Goal: Transaction & Acquisition: Book appointment/travel/reservation

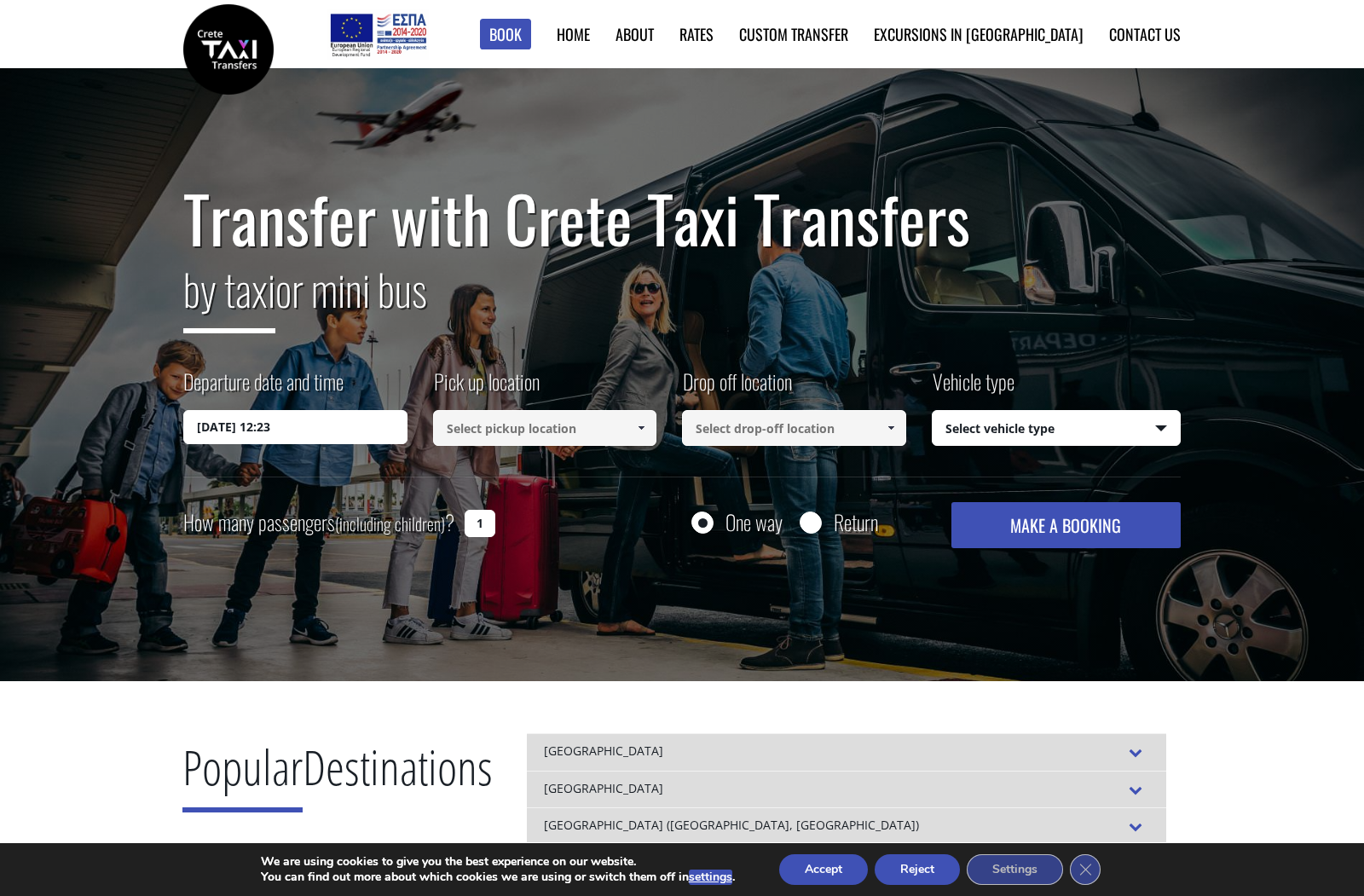
click at [318, 427] on input "28/08/2025 12:23" at bounding box center [295, 427] width 224 height 34
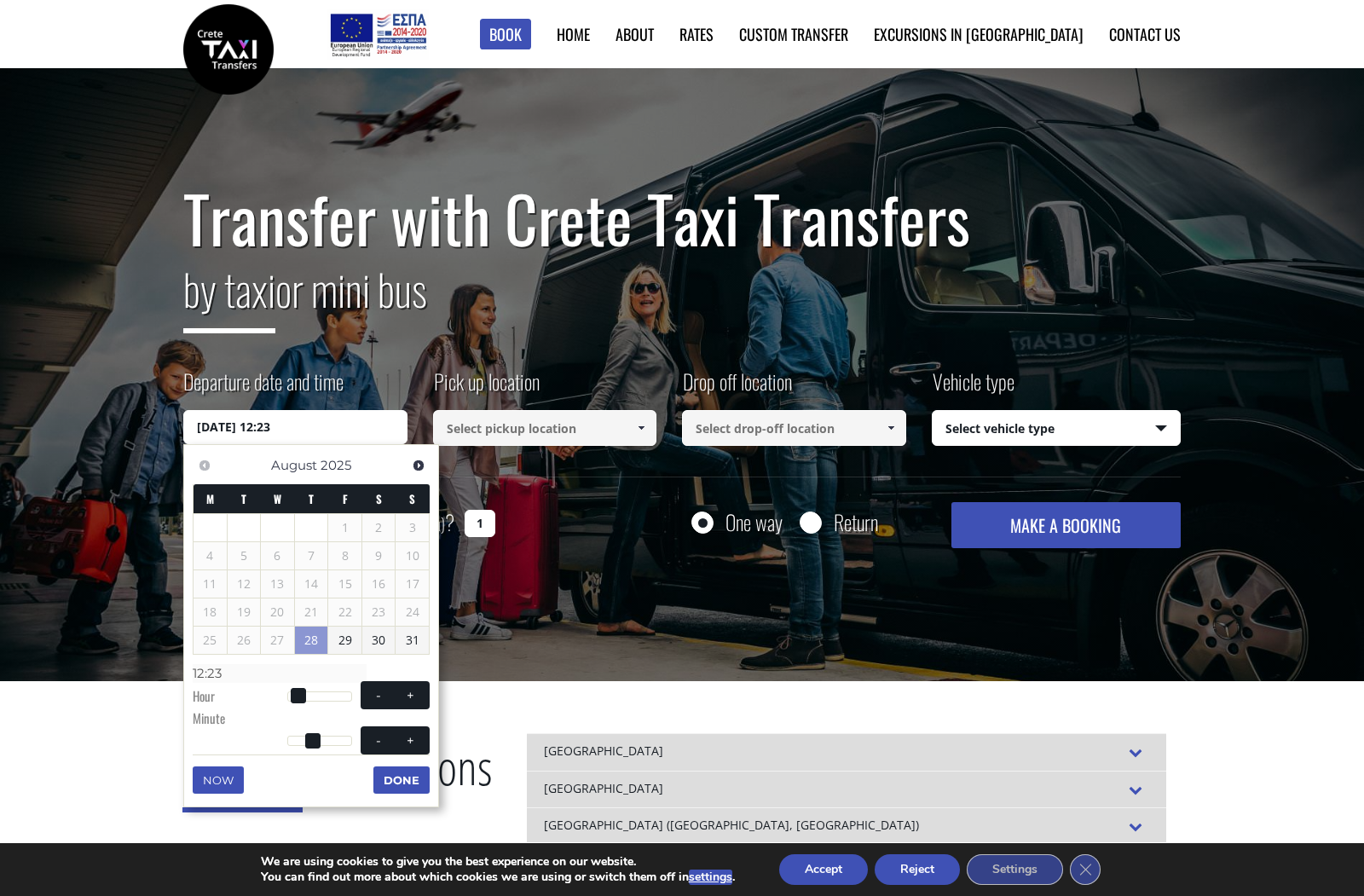
click at [413, 690] on span at bounding box center [411, 695] width 14 height 14
type input "28/08/2025 13:23"
type input "13:23"
click at [413, 690] on span at bounding box center [411, 695] width 14 height 14
type input "28/08/2025 14:23"
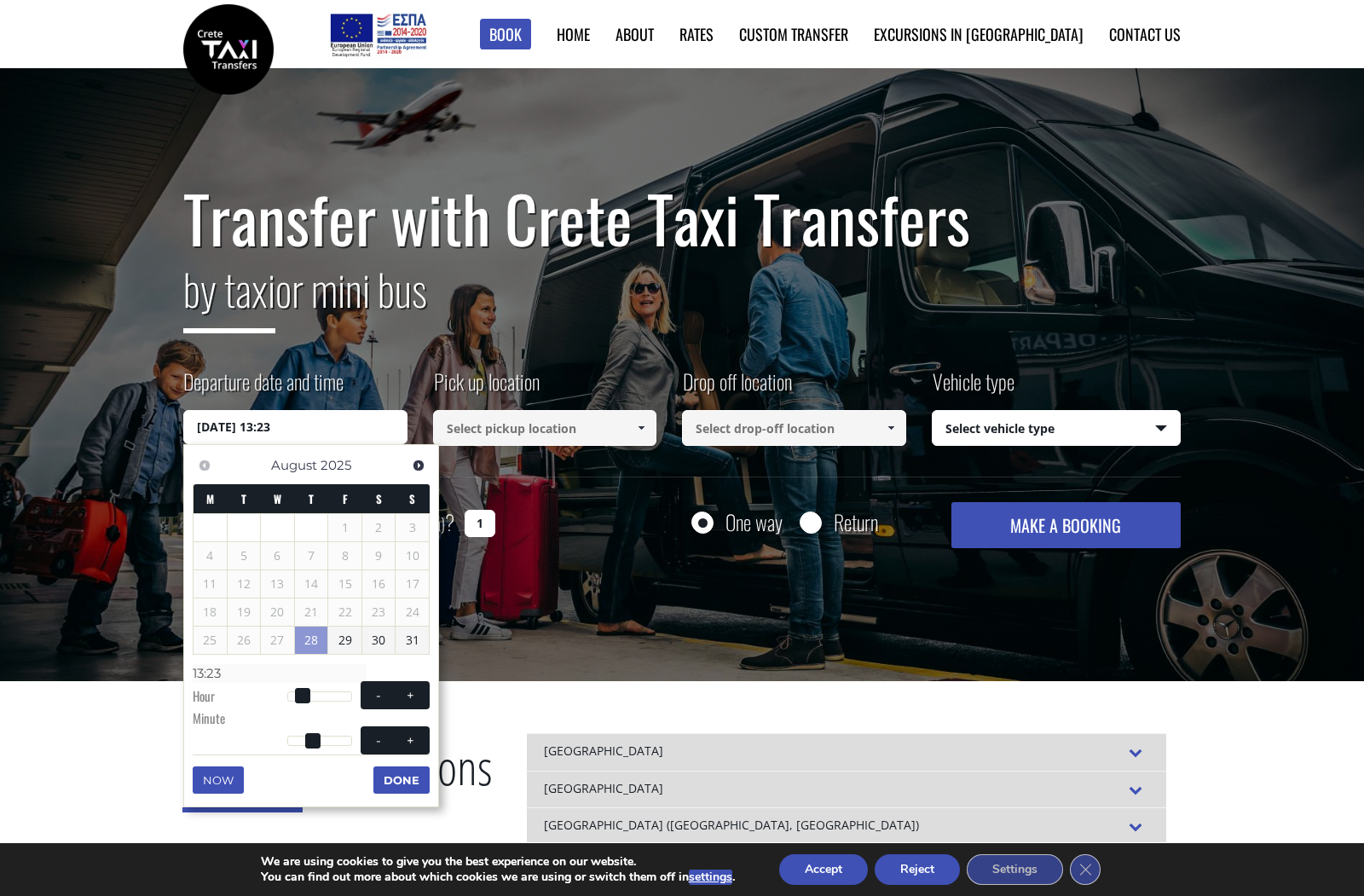
type input "14:23"
click at [413, 690] on span at bounding box center [411, 695] width 14 height 14
type input "28/08/2025 15:23"
type input "15:23"
click at [413, 690] on span at bounding box center [411, 695] width 14 height 14
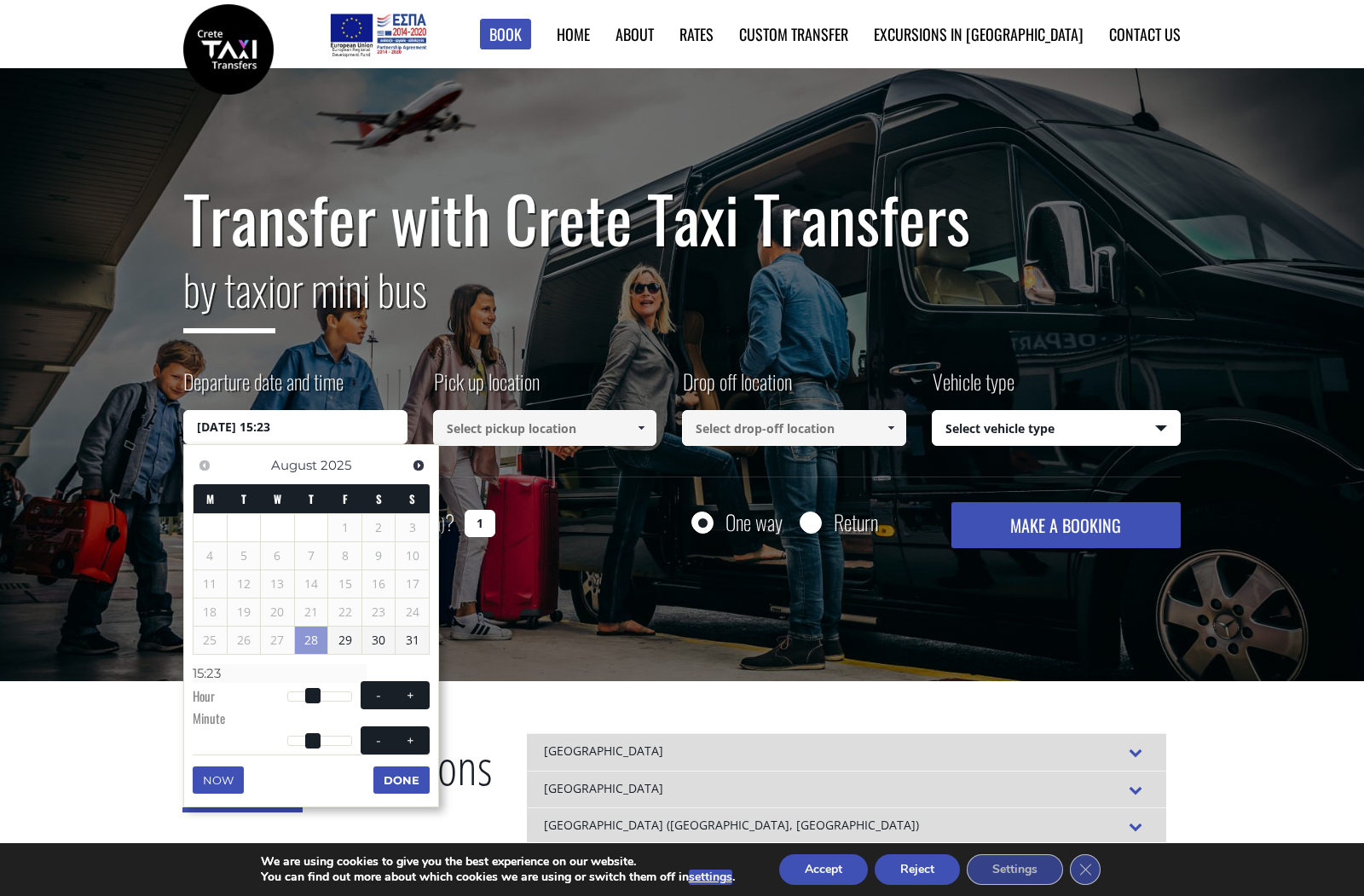
type input "28/08/2025 16:23"
type input "16:23"
click at [380, 739] on span at bounding box center [379, 740] width 14 height 14
type input "28/08/2025 16:22"
type input "16:22"
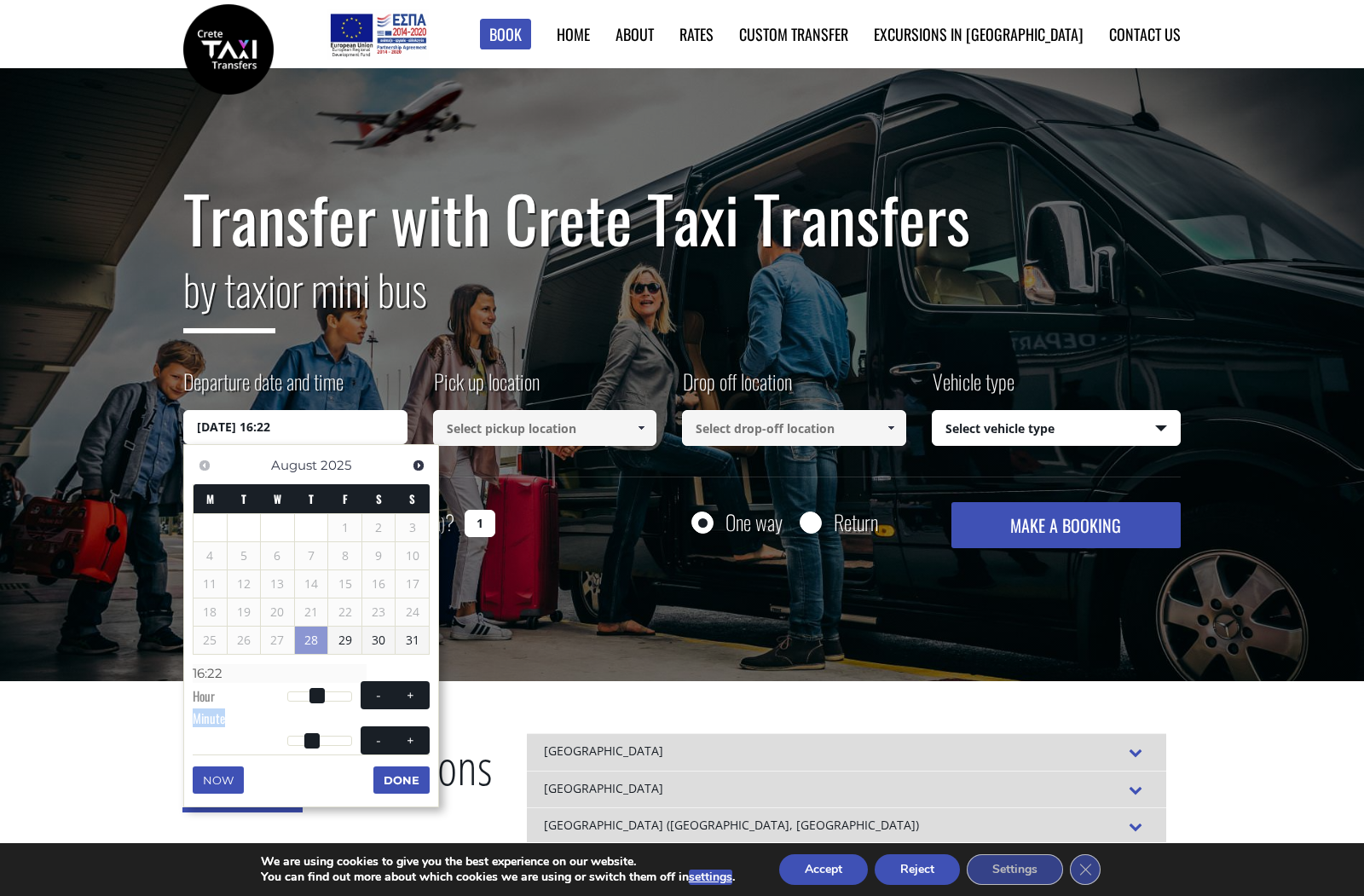
click at [380, 739] on span at bounding box center [379, 740] width 14 height 14
type input "28/08/2025 16:21"
type input "16:21"
click at [380, 739] on span at bounding box center [379, 740] width 14 height 14
type input "28/08/2025 16:20"
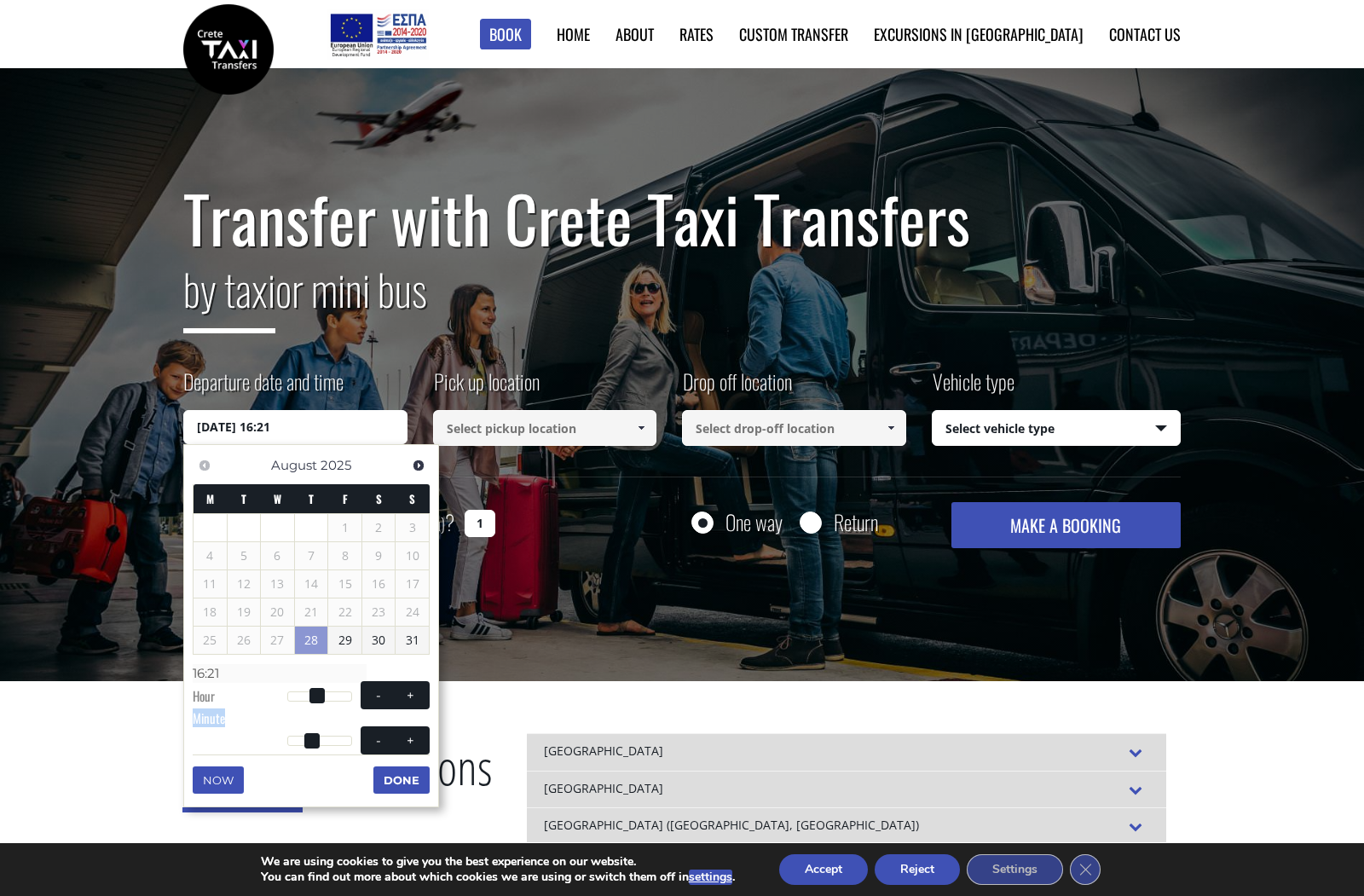
type input "16:20"
click at [380, 739] on span at bounding box center [379, 740] width 14 height 14
type input "28/08/2025 16:19"
type input "16:19"
click at [380, 739] on span at bounding box center [379, 740] width 14 height 14
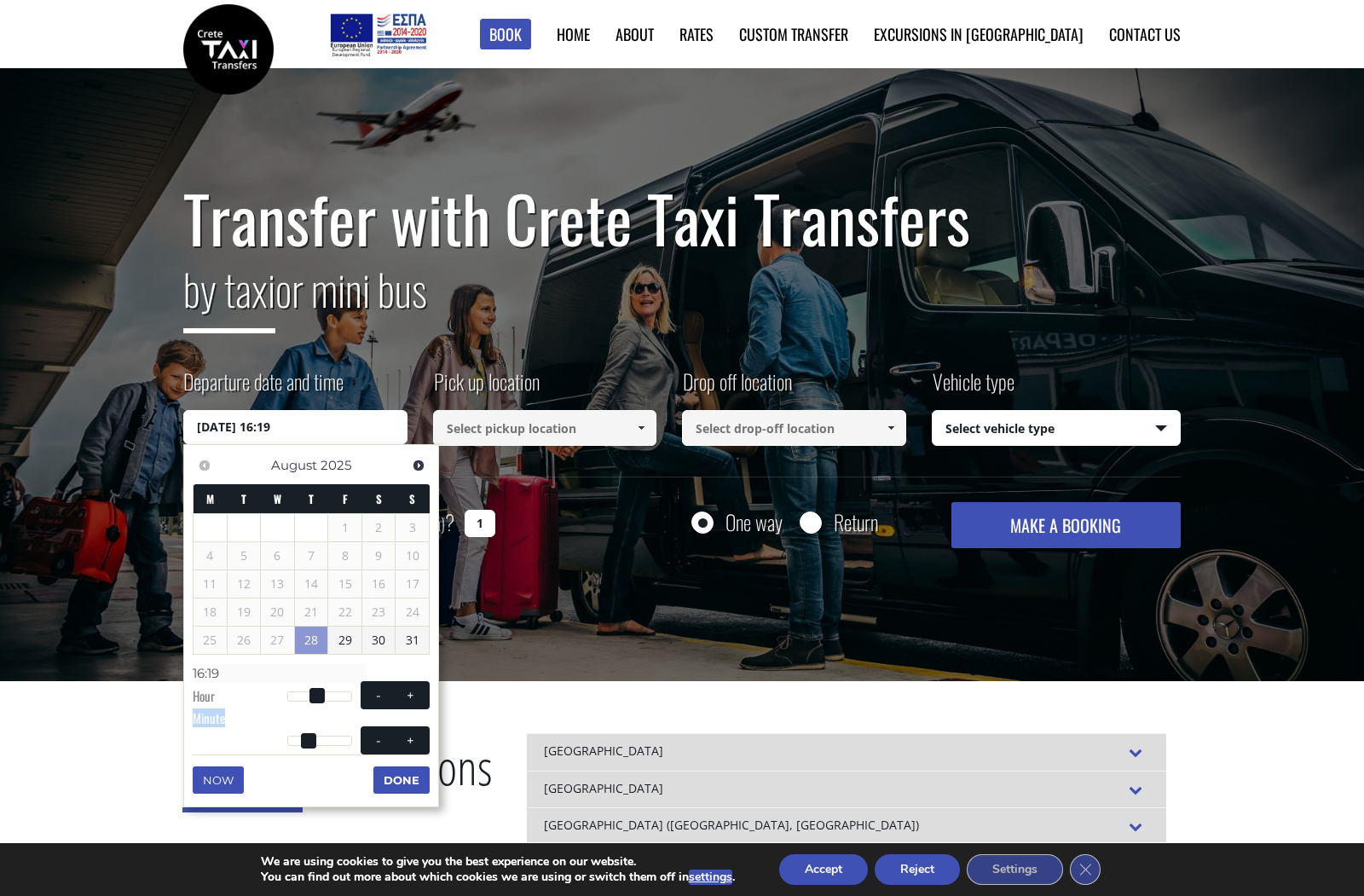
type input "28/08/2025 16:18"
type input "16:18"
click at [380, 739] on span at bounding box center [379, 740] width 14 height 14
type input "28/08/2025 16:17"
type input "16:17"
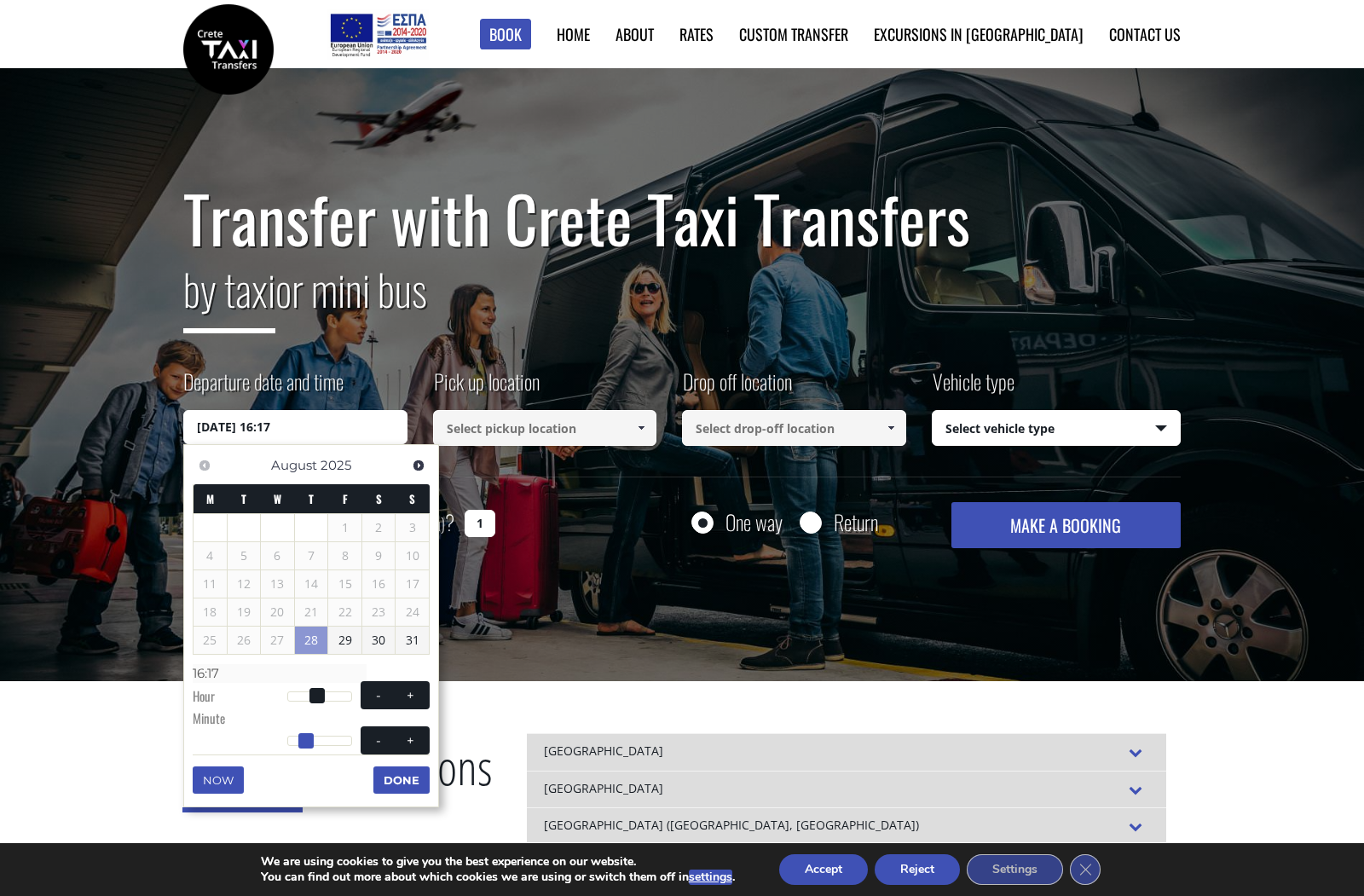
type input "28/08/2025 16:16"
type input "16:16"
type input "28/08/2025 16:15"
type input "16:15"
type input "28/08/2025 16:14"
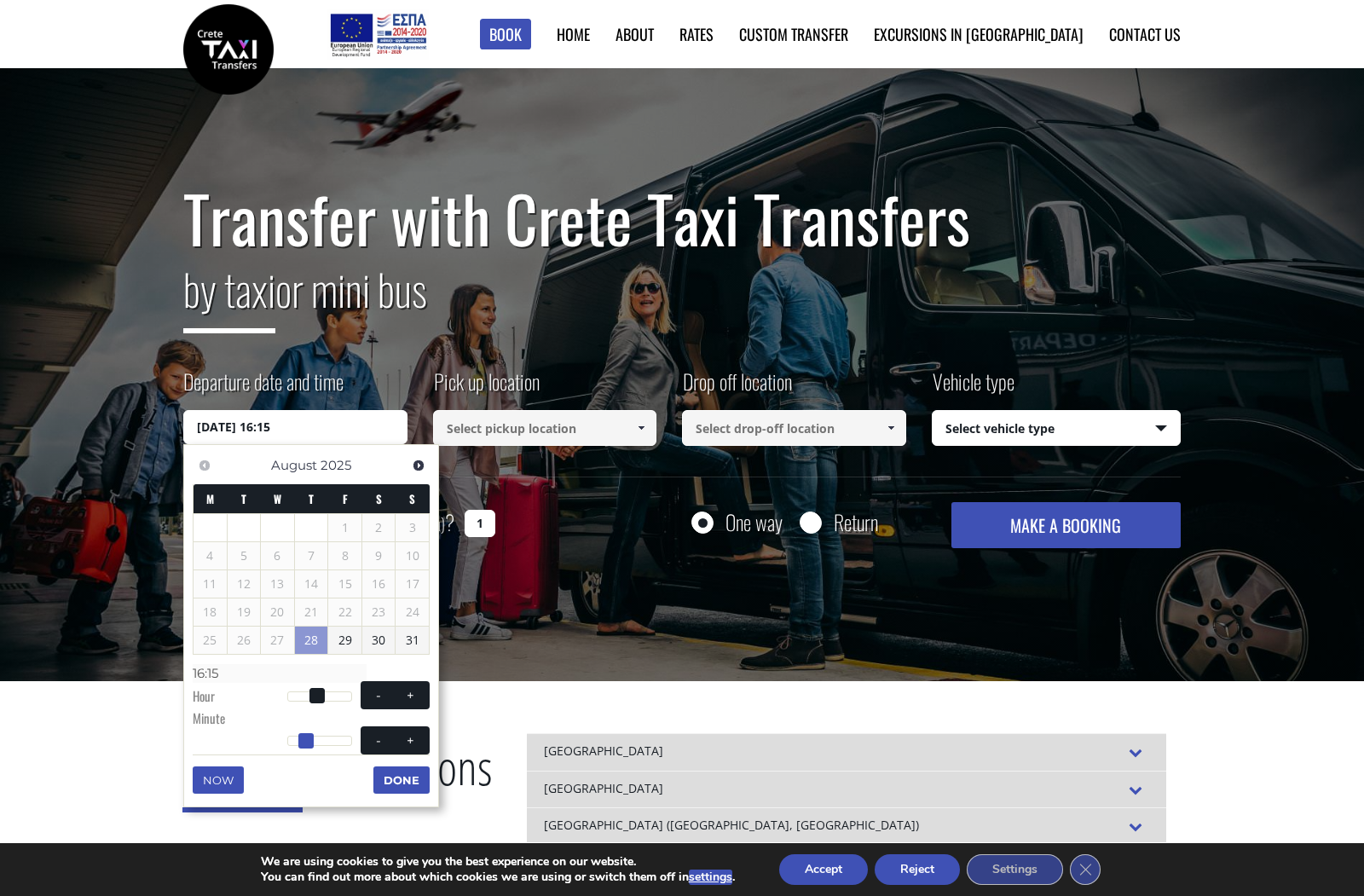
type input "16:14"
type input "28/08/2025 16:13"
type input "16:13"
type input "28/08/2025 16:11"
type input "16:11"
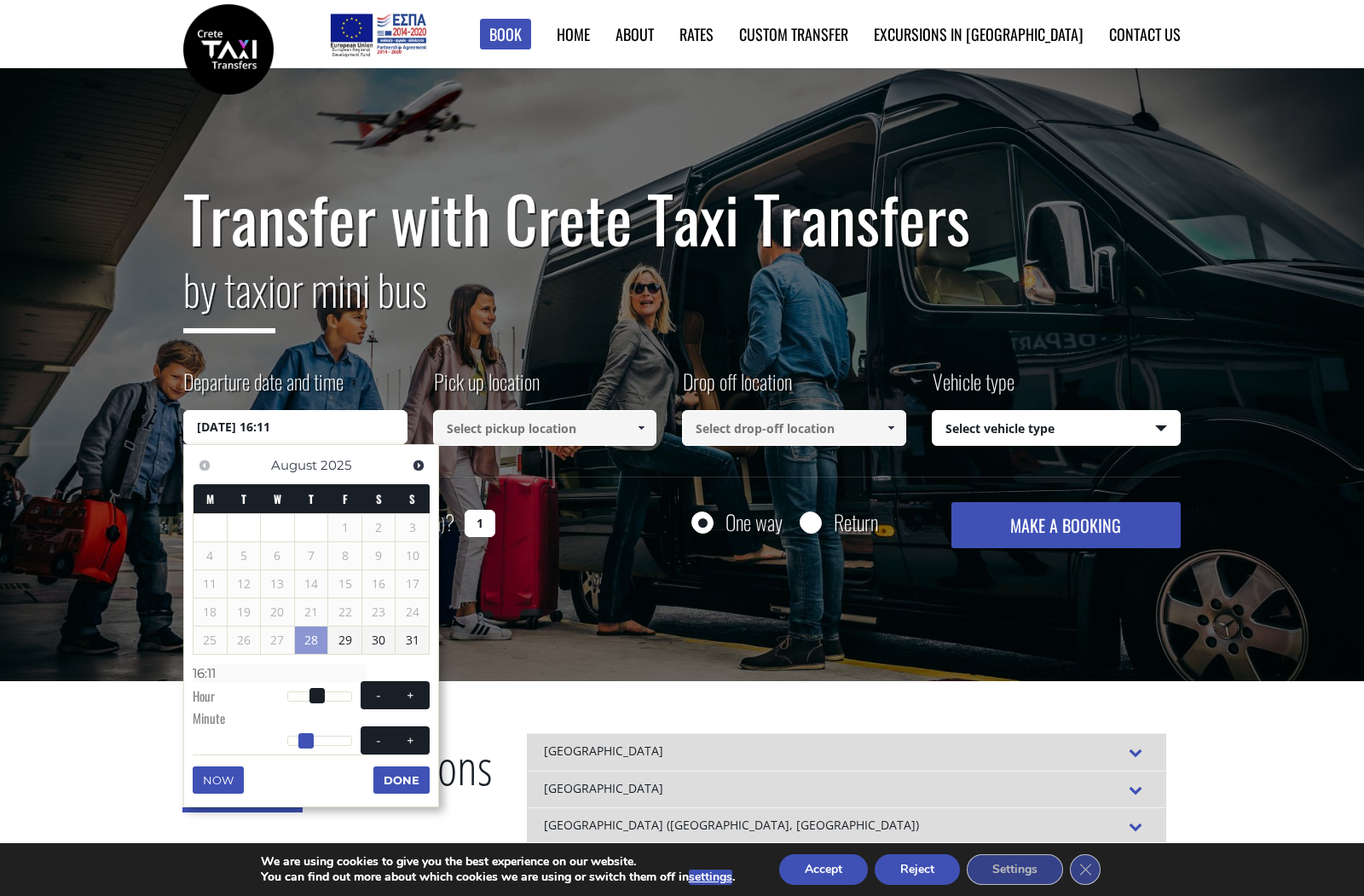
type input "28/08/2025 16:10"
type input "16:10"
type input "28/08/2025 16:09"
type input "16:09"
type input "28/08/2025 16:07"
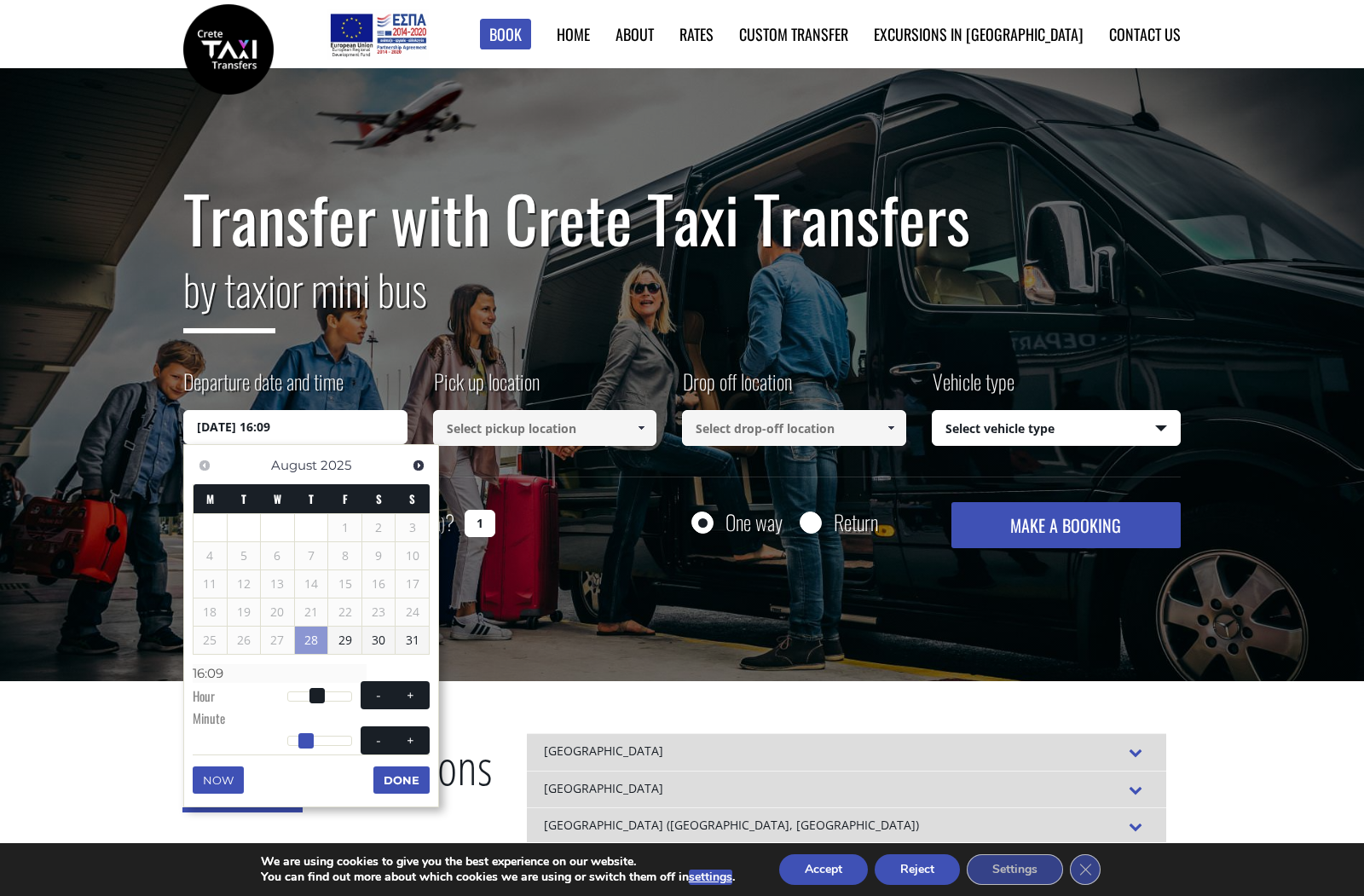
type input "16:07"
type input "28/08/2025 16:05"
type input "16:05"
type input "28/08/2025 16:04"
type input "16:04"
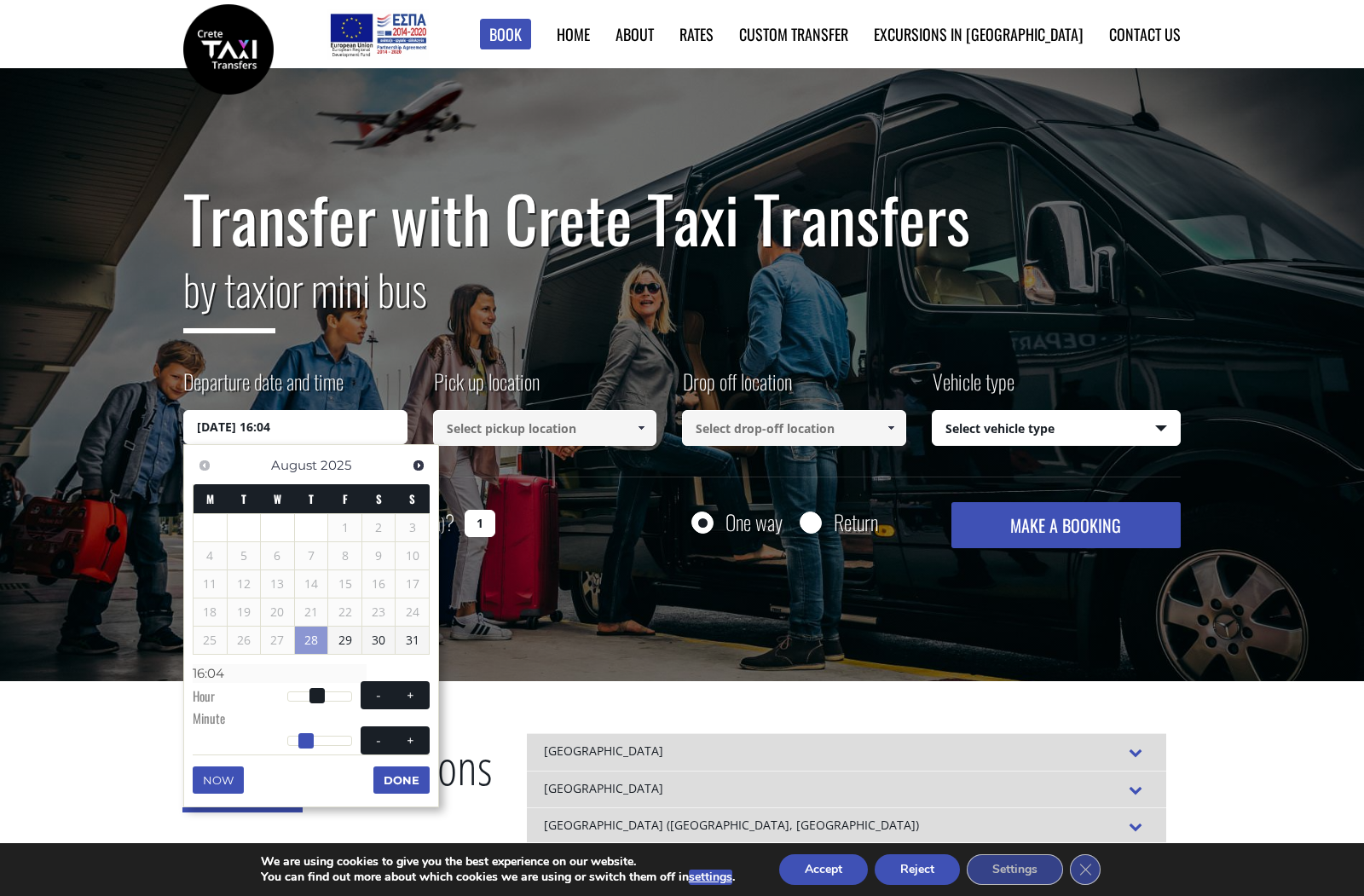
type input "28/08/2025 16:03"
type input "16:03"
type input "28/08/2025 16:01"
type input "16:01"
type input "28/08/2025 16:00"
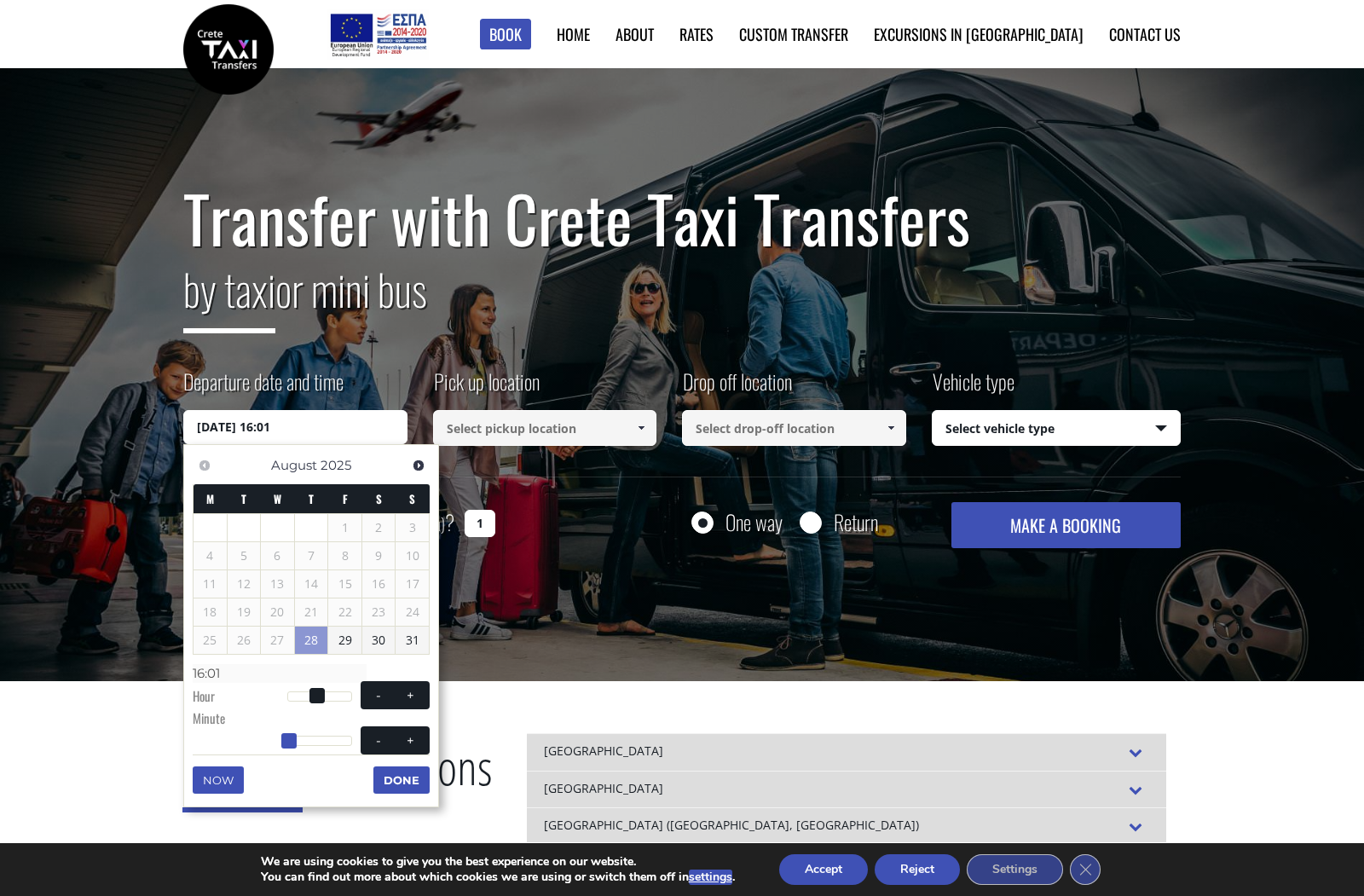
type input "16:00"
drag, startPoint x: 310, startPoint y: 734, endPoint x: 280, endPoint y: 734, distance: 30.0
click at [280, 734] on div "Previous Next August 2025 M T W T F S S 1 2 3 4 5 6 7 8 9 10 11 12 13 14 15 16 …" at bounding box center [311, 625] width 256 height 363
click at [403, 777] on button "Done" at bounding box center [401, 780] width 57 height 27
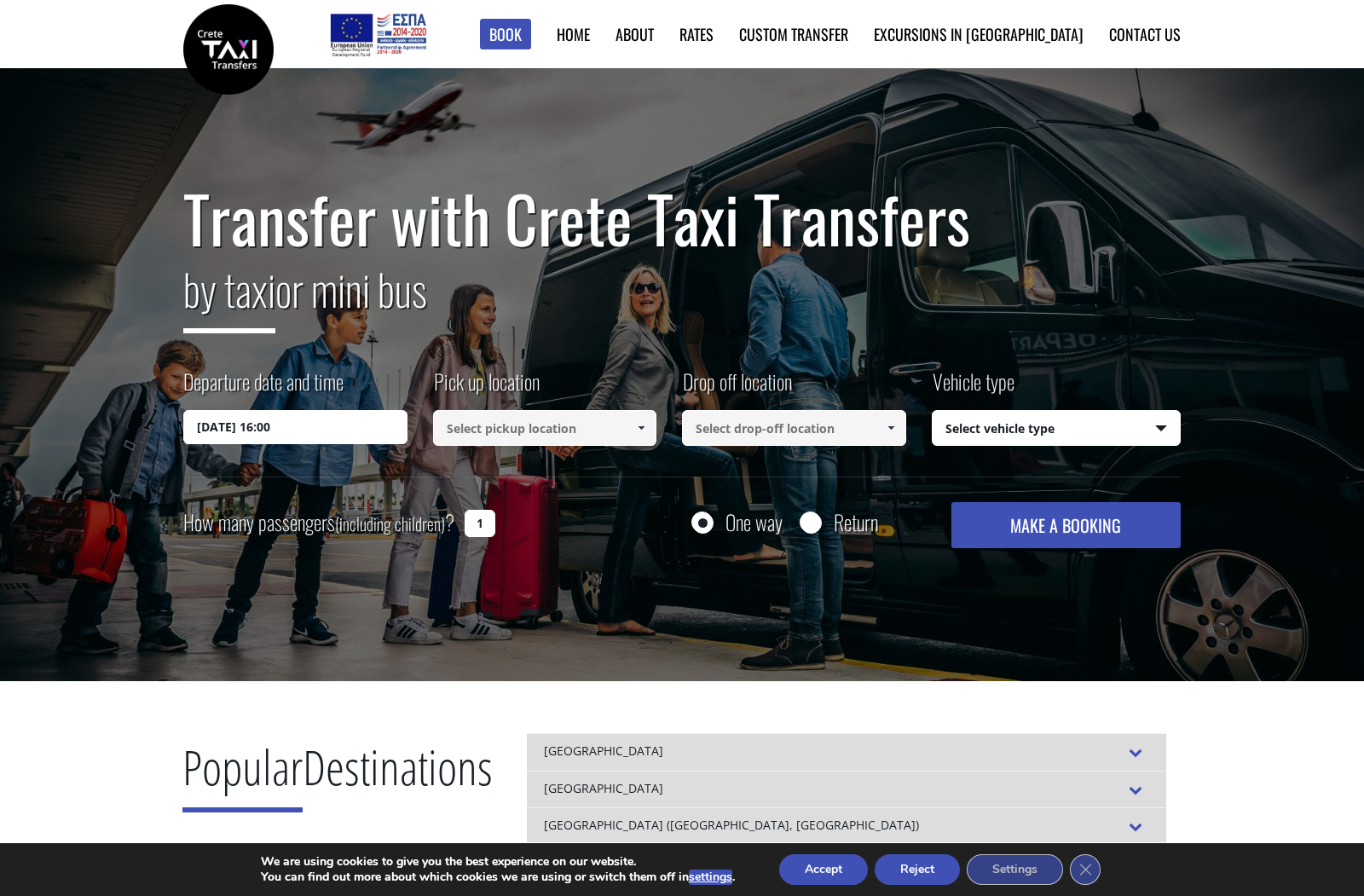
click at [522, 427] on input at bounding box center [546, 428] width 224 height 36
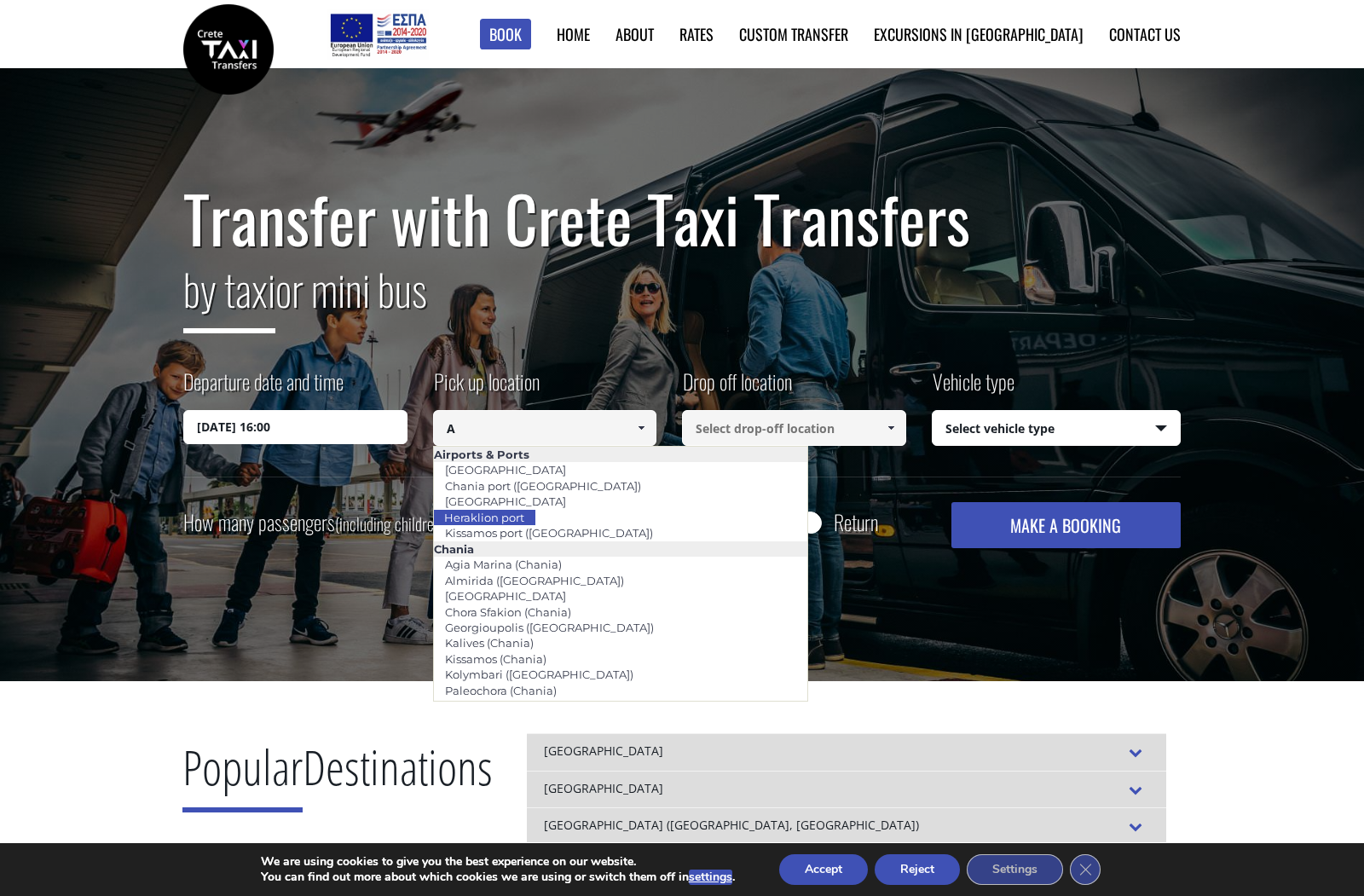
click at [498, 512] on link "Heraklion port" at bounding box center [484, 517] width 102 height 24
type input "Heraklion port"
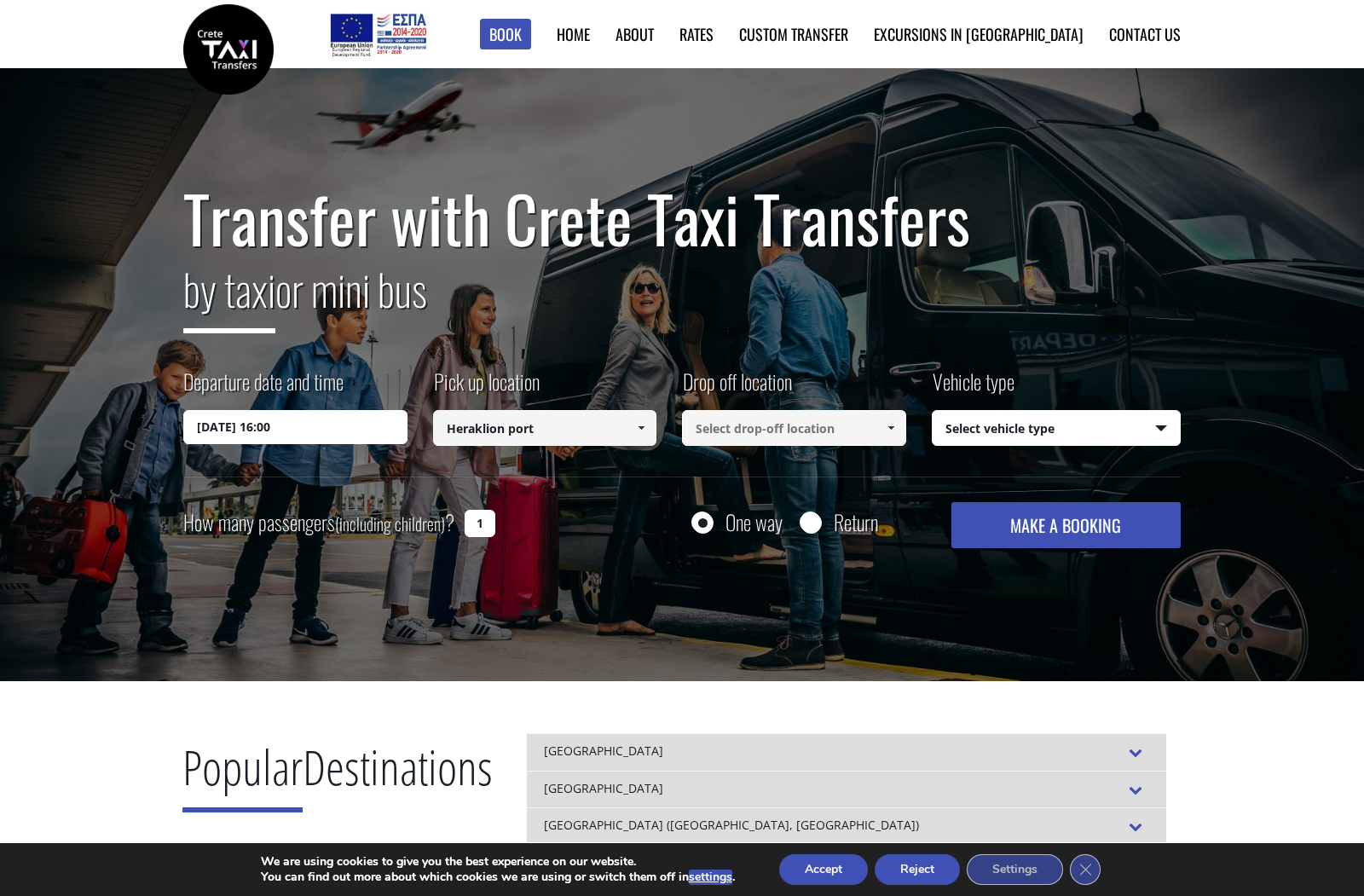
click at [701, 428] on input at bounding box center [794, 428] width 224 height 36
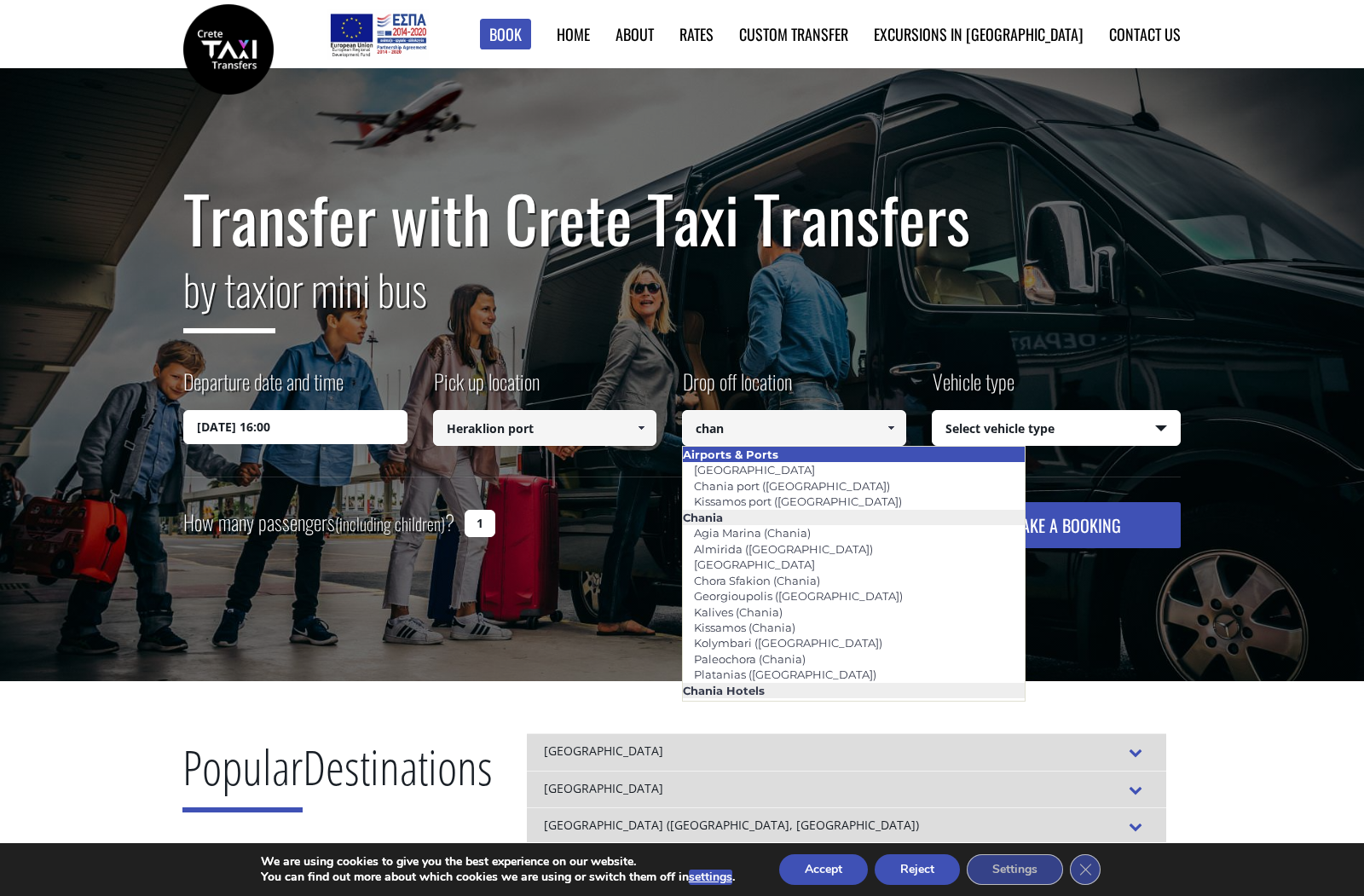
click at [724, 461] on li "Airports & Ports" at bounding box center [853, 455] width 342 height 16
click at [720, 470] on link "[GEOGRAPHIC_DATA]" at bounding box center [753, 469] width 143 height 24
type input "[GEOGRAPHIC_DATA]"
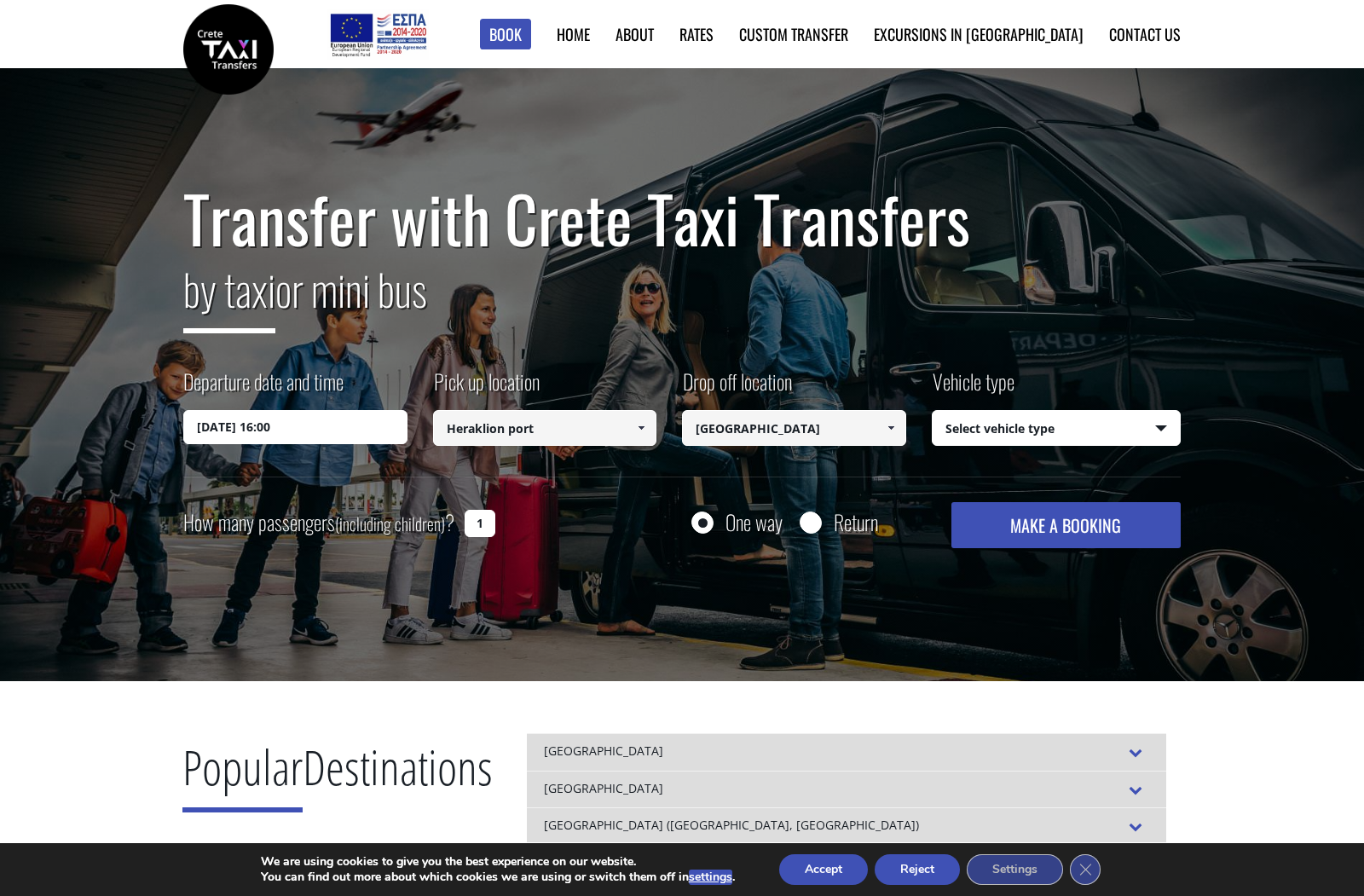
click at [1004, 529] on button "MAKE A BOOKING" at bounding box center [1066, 524] width 229 height 46
select select "540"
click at [1050, 524] on button "MAKE A BOOKING" at bounding box center [1066, 524] width 229 height 46
